Goal: Obtain resource: Download file/media

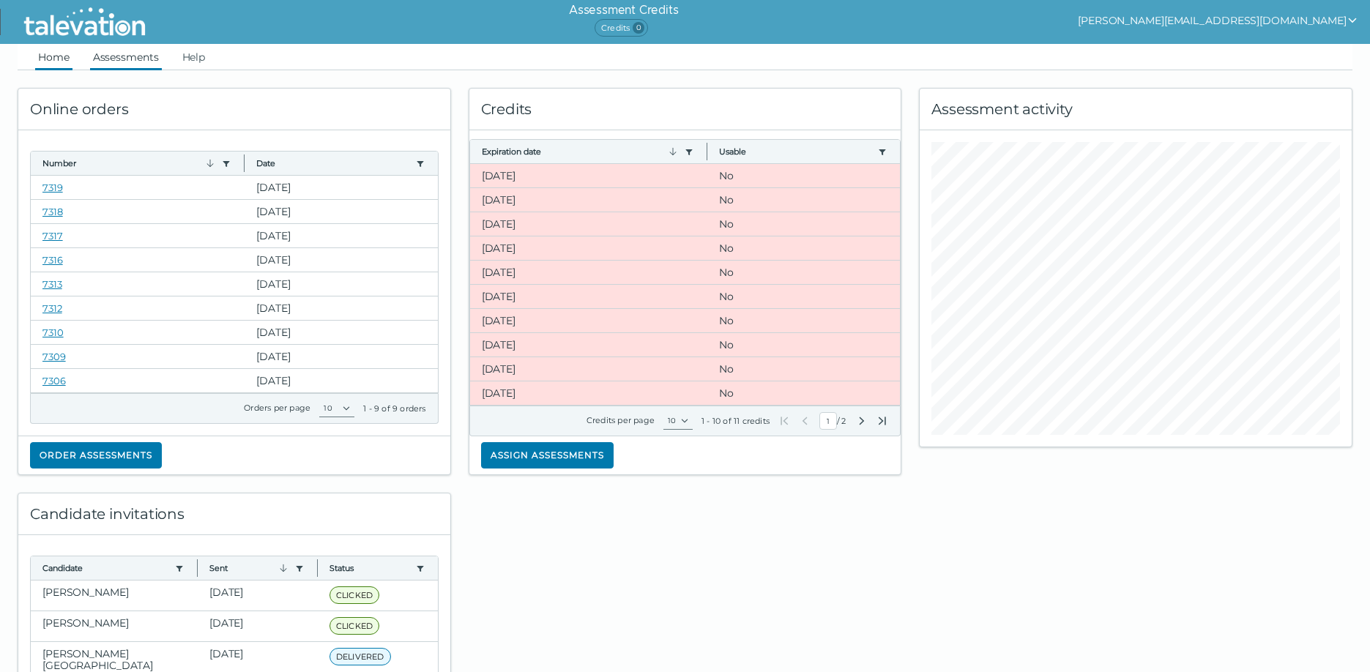
click at [125, 53] on link "Assessments" at bounding box center [126, 57] width 72 height 26
click at [113, 56] on link "Assessments" at bounding box center [126, 57] width 72 height 26
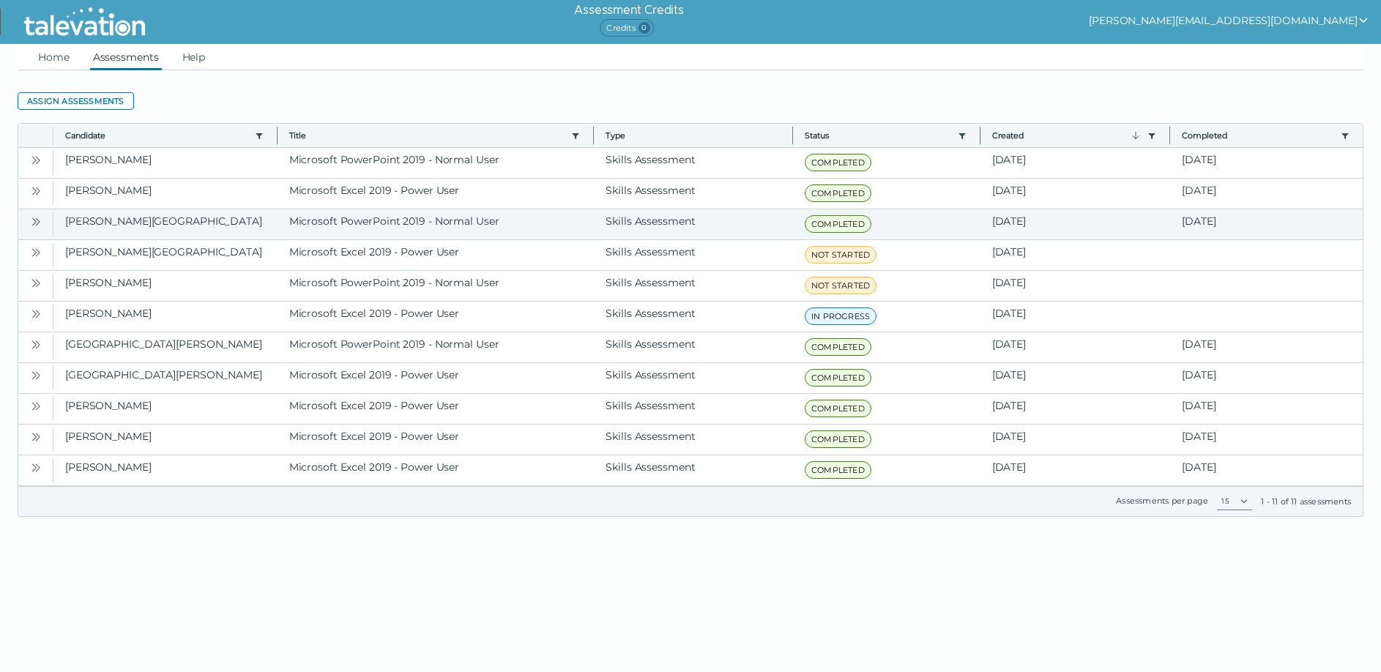
click at [37, 220] on icon "Open" at bounding box center [36, 222] width 12 height 12
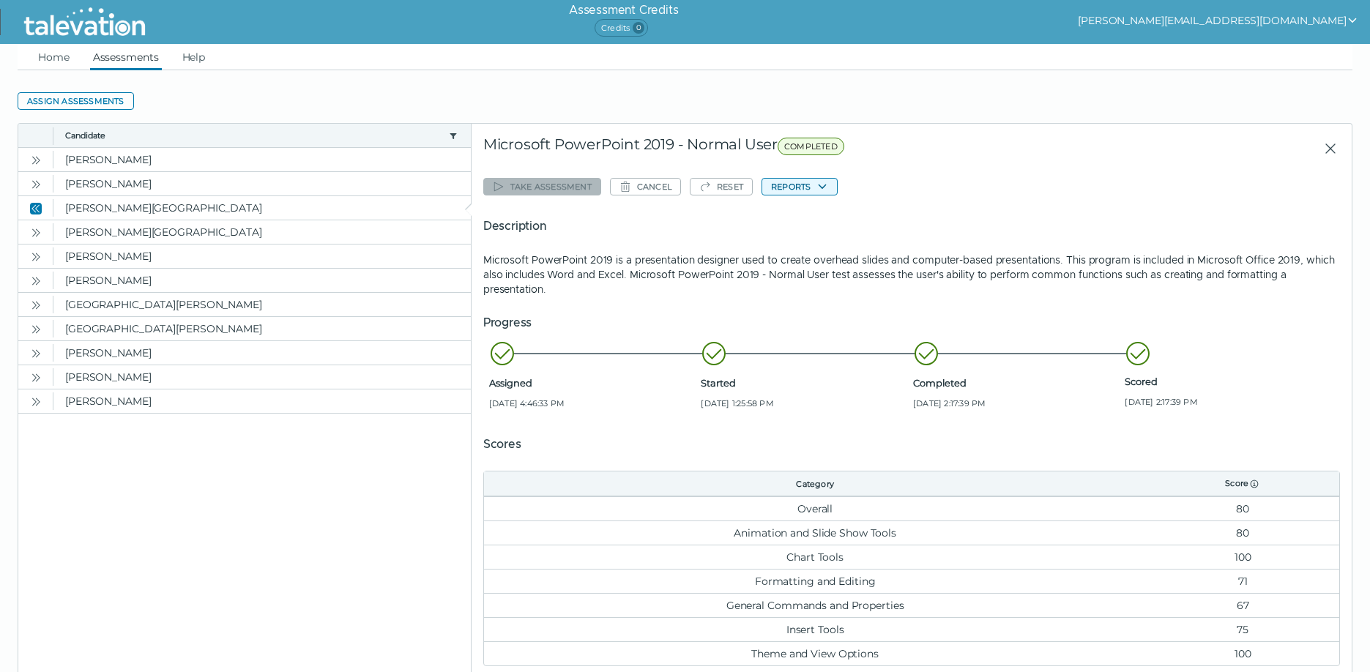
click at [809, 180] on button "Reports" at bounding box center [800, 187] width 76 height 18
click at [826, 187] on icon "button" at bounding box center [823, 187] width 12 height 12
click at [827, 183] on icon "button" at bounding box center [823, 187] width 12 height 12
click at [825, 182] on icon "button" at bounding box center [823, 187] width 12 height 12
click at [824, 190] on icon "button" at bounding box center [823, 187] width 12 height 12
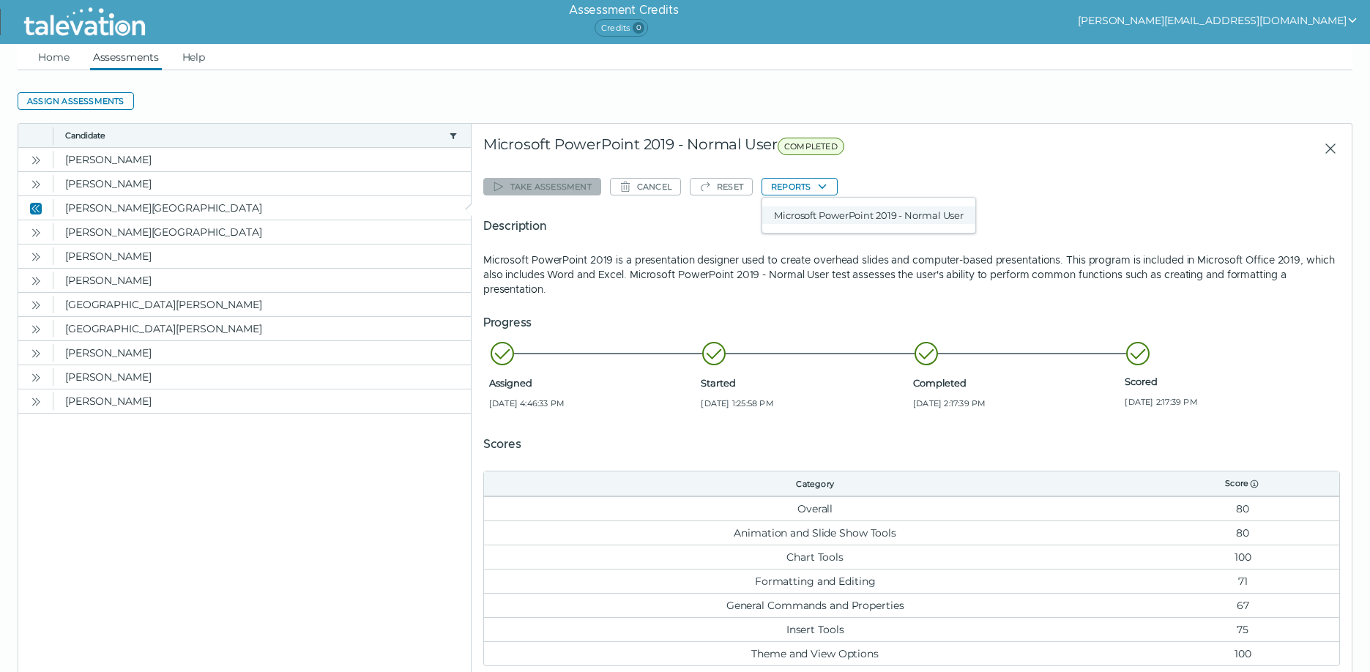
click at [830, 218] on button "Microsoft PowerPoint 2019 - Normal User" at bounding box center [868, 216] width 213 height 18
click at [33, 235] on icon "Open" at bounding box center [36, 233] width 12 height 12
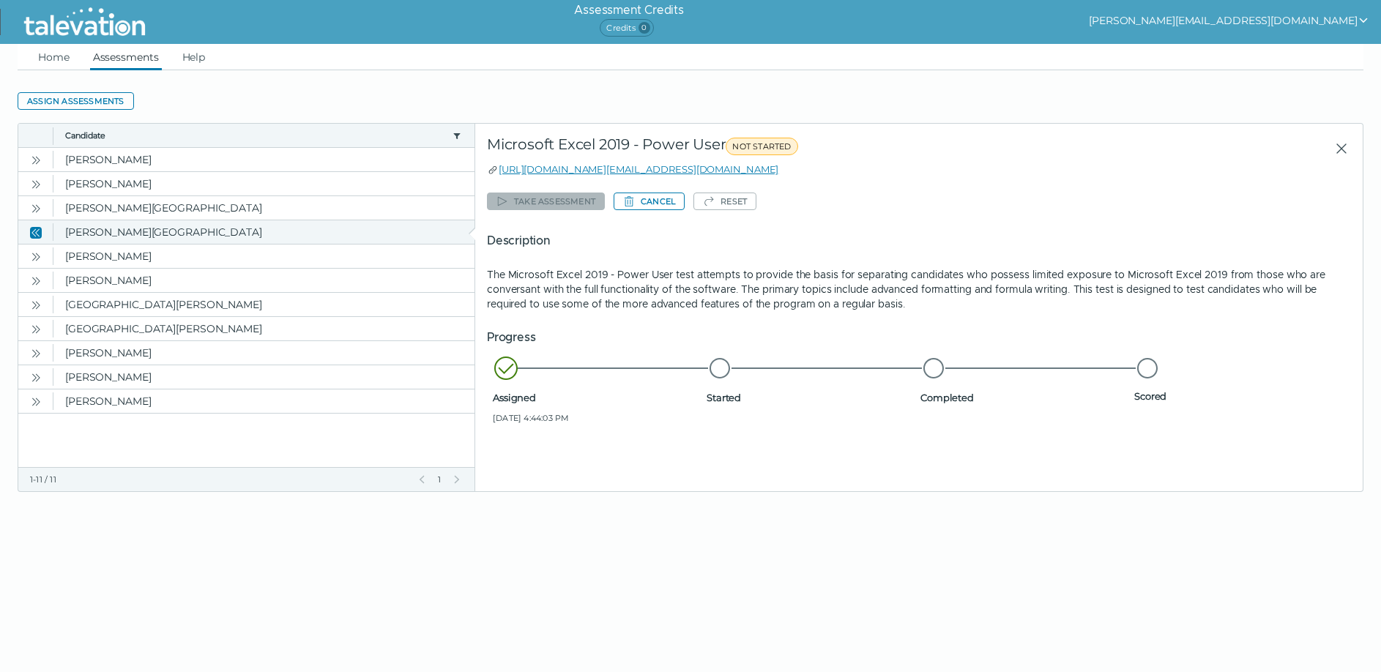
click at [38, 232] on icon "Close" at bounding box center [36, 233] width 12 height 12
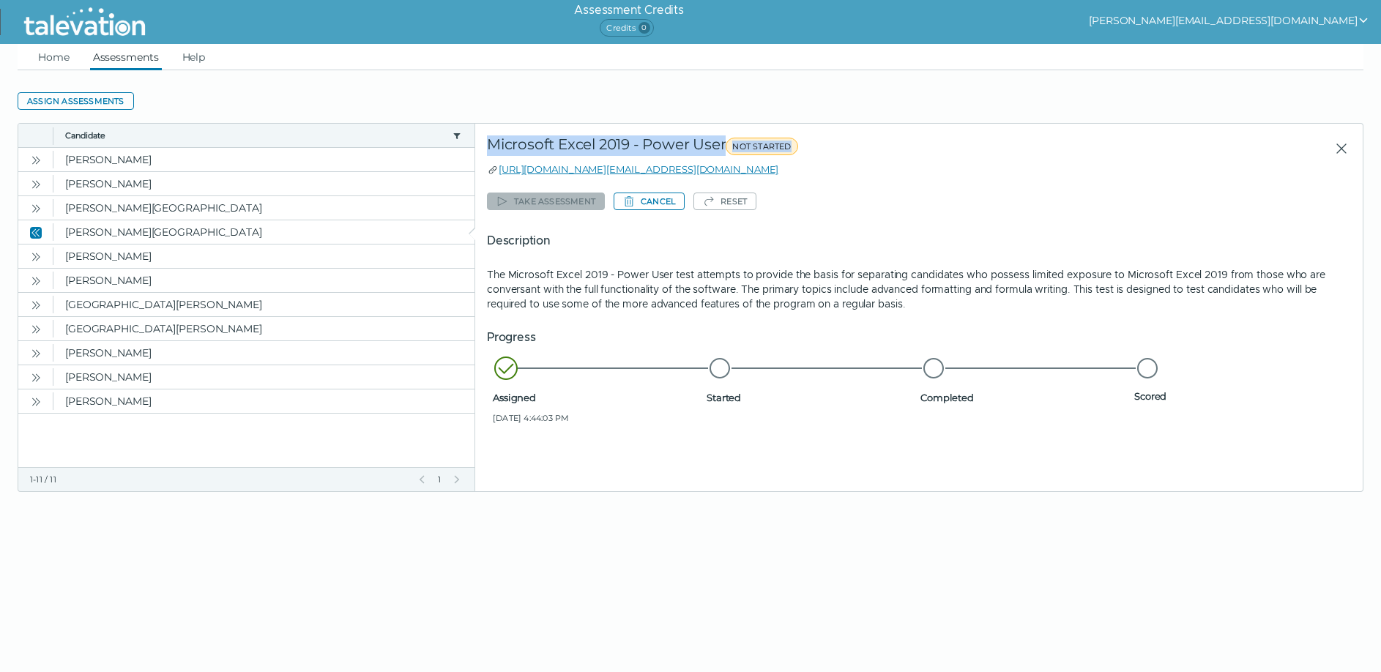
drag, startPoint x: 485, startPoint y: 141, endPoint x: 859, endPoint y: 149, distance: 374.4
click at [859, 149] on div "Start of row details Microsoft Excel 2019 - Power User NOT STARTED [URL][DOMAIN…" at bounding box center [919, 308] width 888 height 368
copy div "Microsoft Excel 2019 - Power User NOT STARTED"
